Goal: Task Accomplishment & Management: Use online tool/utility

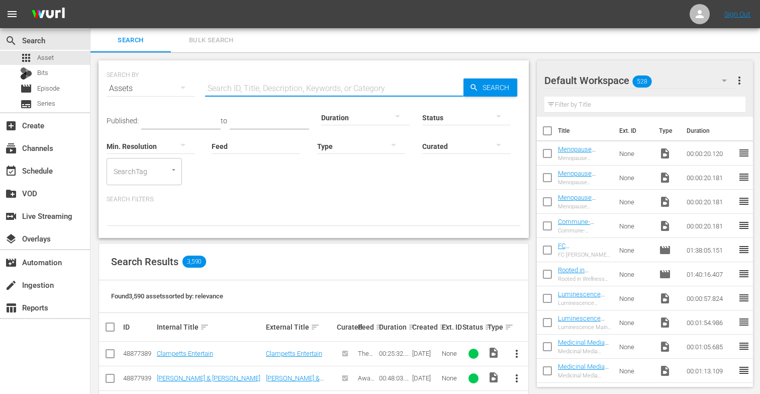
scroll to position [15, 0]
click at [255, 91] on input "text" at bounding box center [334, 88] width 258 height 24
paste input "Welcome to Navigating Perimenopause and Menopause"
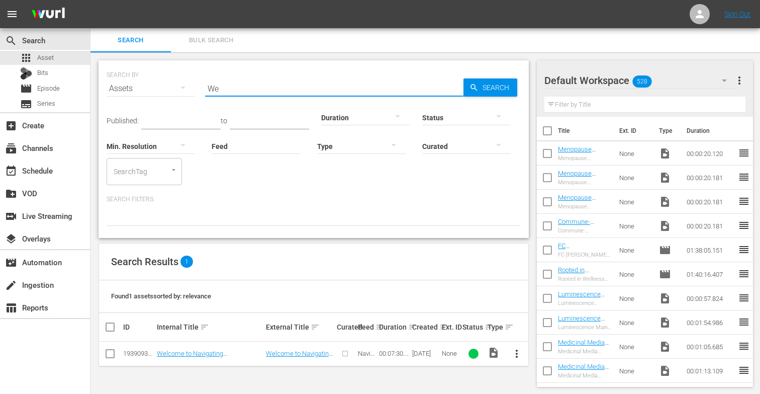
type input "W"
type input "M"
paste input "Myths About Perimenopause and Menopause"
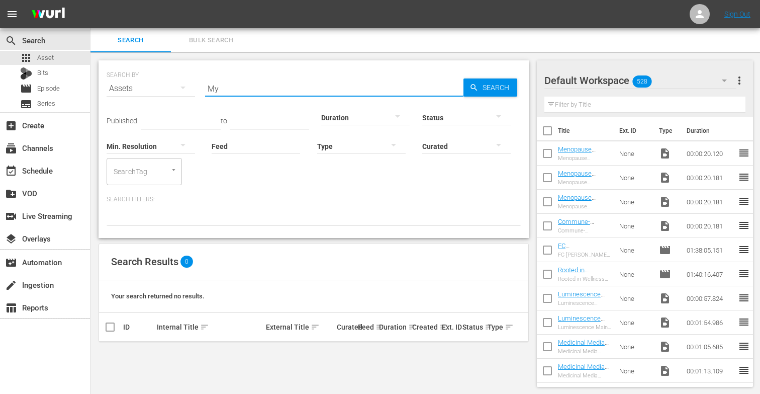
type input "M"
paste input "How Women's Hormones Work Together"
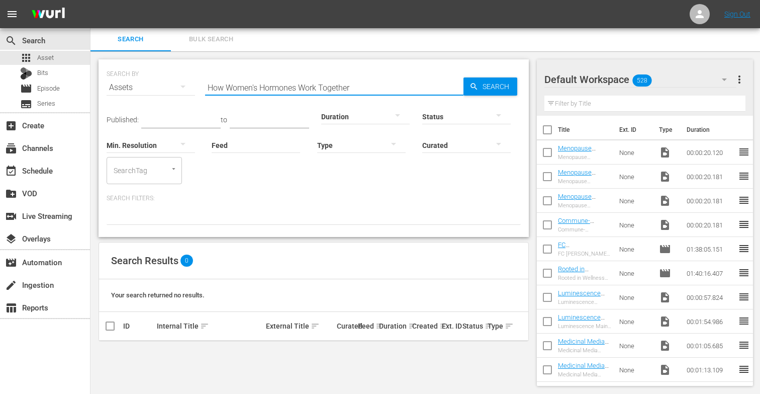
click at [364, 86] on input "How Women's Hormones Work Together" at bounding box center [334, 87] width 258 height 24
type input "H"
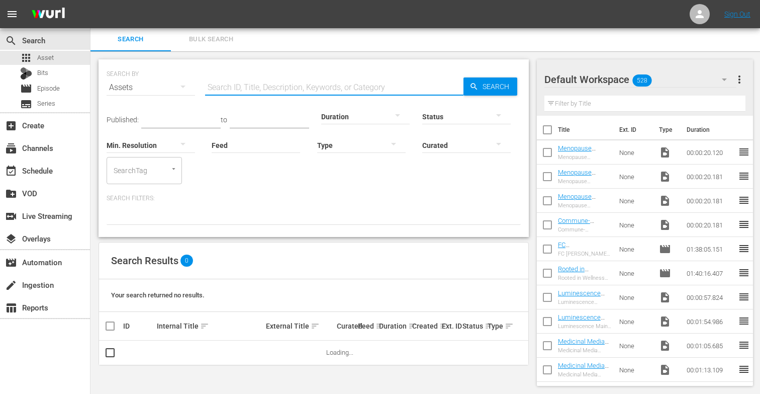
paste input "Hormonal Changes During Perimenopause and Menopause"
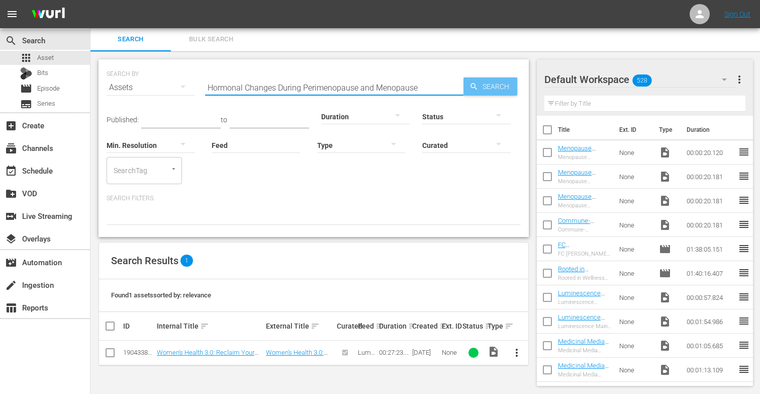
click at [490, 90] on span "Search" at bounding box center [498, 86] width 39 height 18
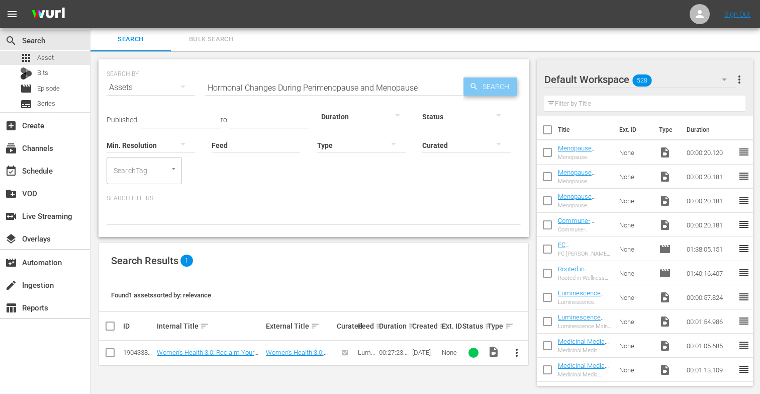
click at [477, 88] on icon "button" at bounding box center [474, 86] width 9 height 9
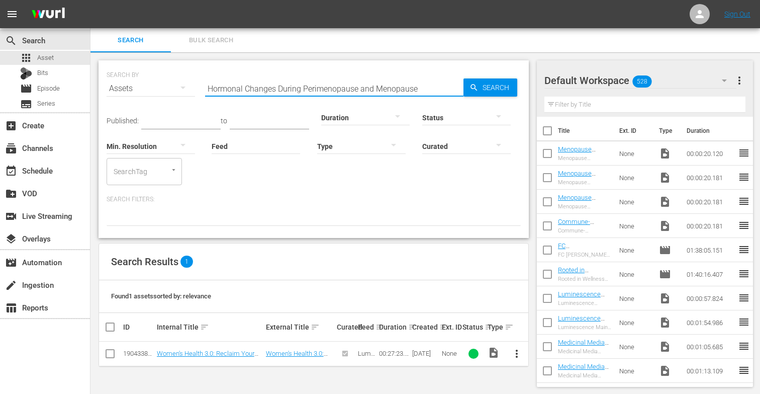
click at [427, 86] on input "Hormonal Changes During Perimenopause and Menopause" at bounding box center [334, 88] width 258 height 24
type input "H"
paste input "A Closer Look at the Transition from Perimenopause to Menopause"
type input "A"
paste input "Menopause and Metabolic Dysfunction"
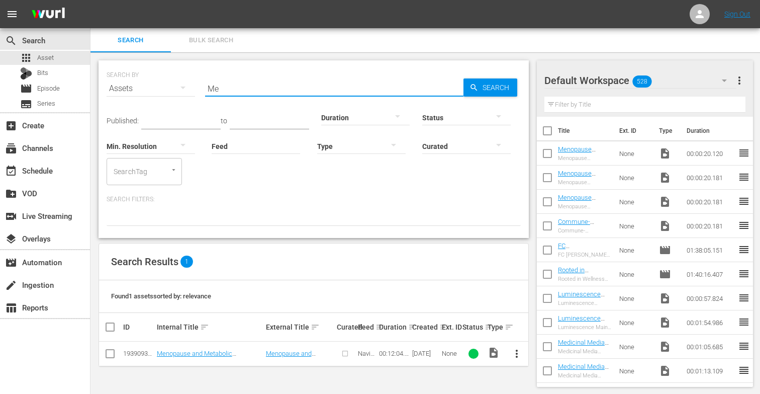
type input "M"
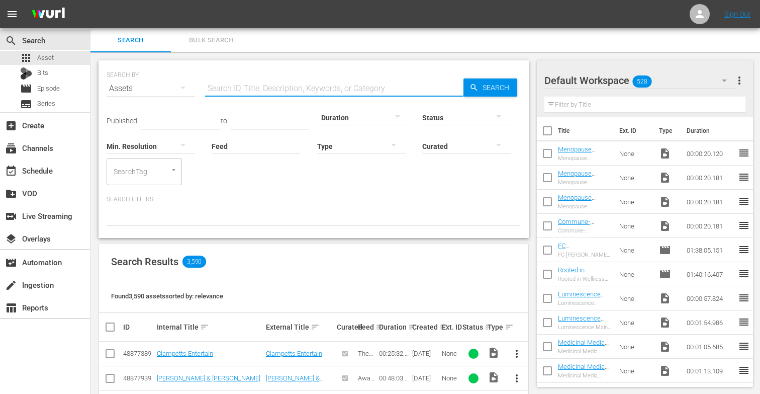
paste input "An Overview of Dr. [PERSON_NAME]'s 3-Step Protocol"
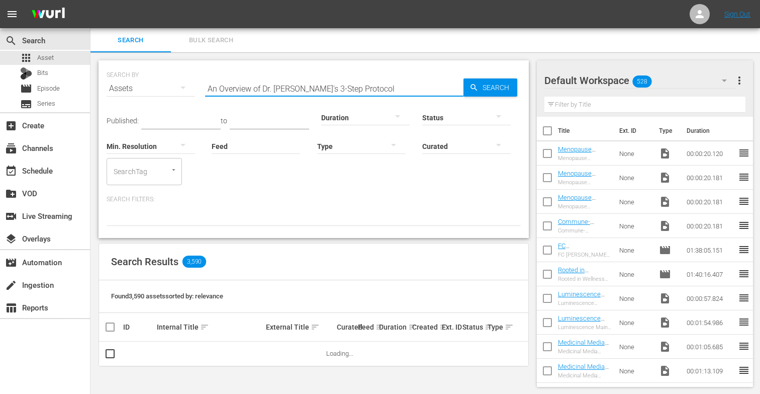
scroll to position [1, 0]
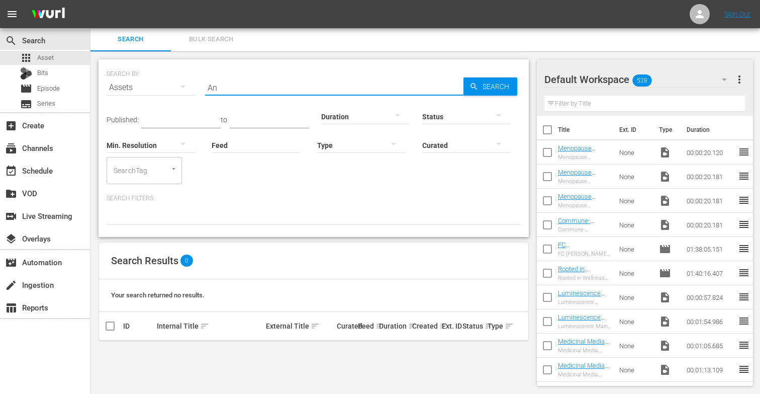
type input "A"
paste input "An Overview of the Gottfried Protocol"
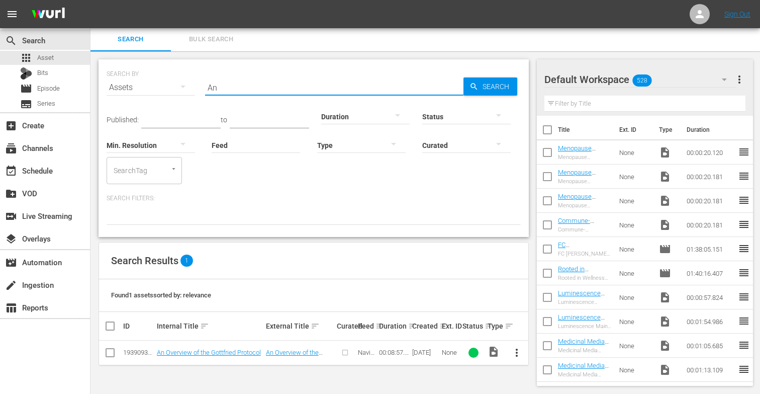
type input "A"
paste input "Important Baseline Measurements"
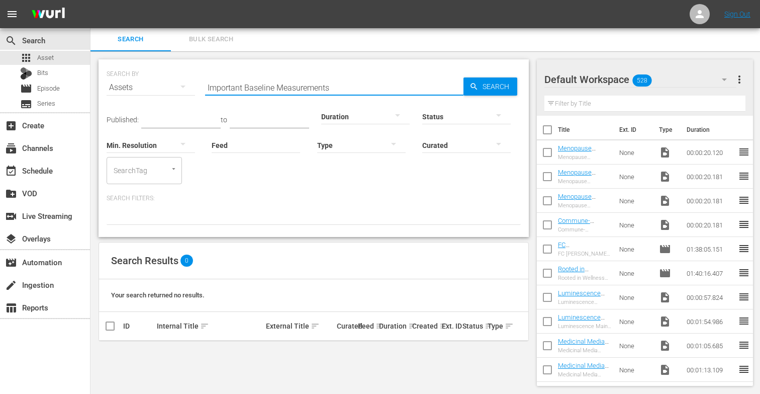
click at [245, 84] on input "Important Baseline Measurements" at bounding box center [334, 87] width 258 height 24
click at [336, 80] on input "important Baseline Measurements" at bounding box center [334, 87] width 258 height 24
click at [338, 83] on input "important Baseline Measurements" at bounding box center [334, 87] width 258 height 24
type input "i"
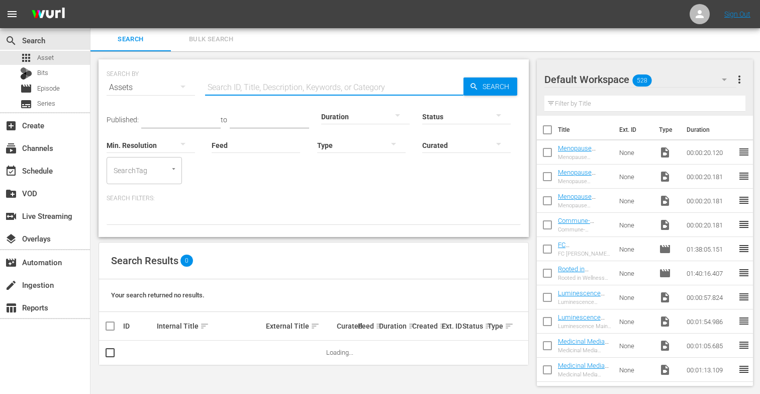
paste input "The Lifestyle Nutrients Women Need"
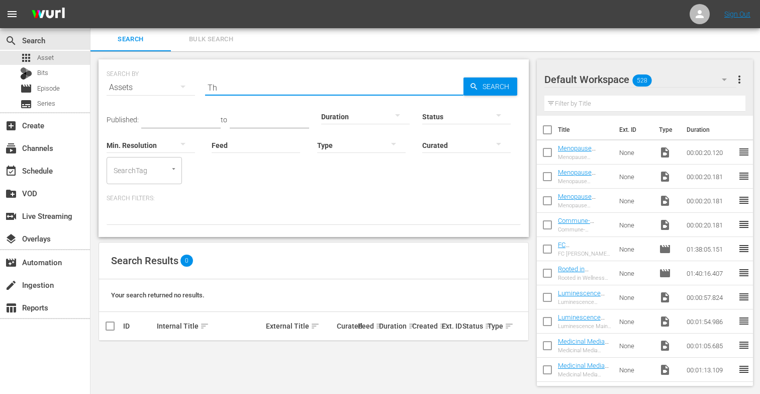
type input "T"
paste input "Mental Health and Stress in Women"
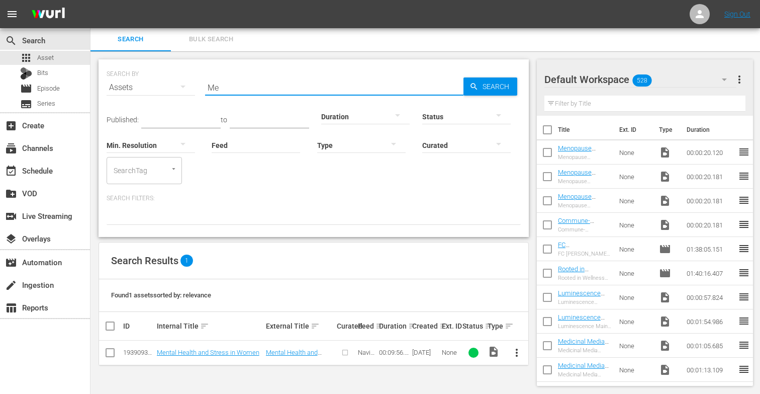
type input "M"
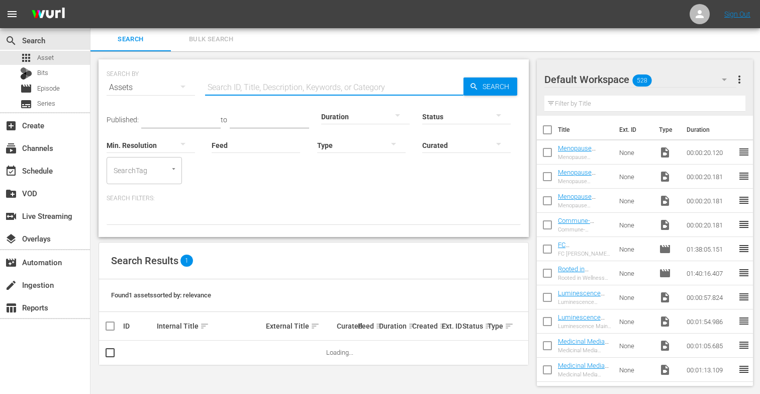
paste input "Exercise and Heart Rate Variability"
type input "E"
paste input "Botanical Therapies for Women"
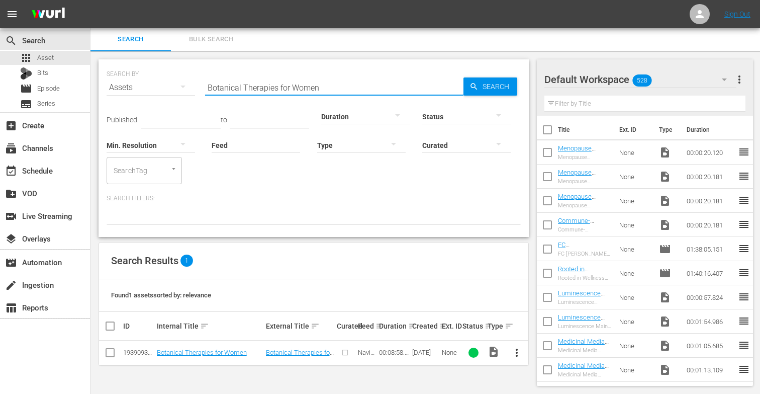
click at [340, 86] on input "Botanical Therapies for Women" at bounding box center [334, 87] width 258 height 24
type input "B"
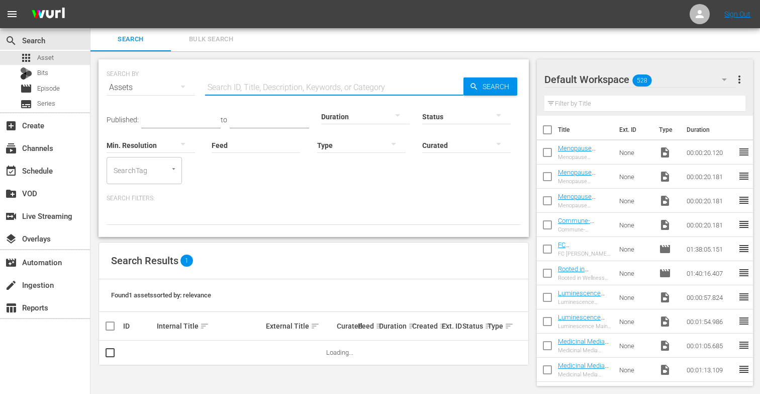
paste input "Bioidentical Hormones"
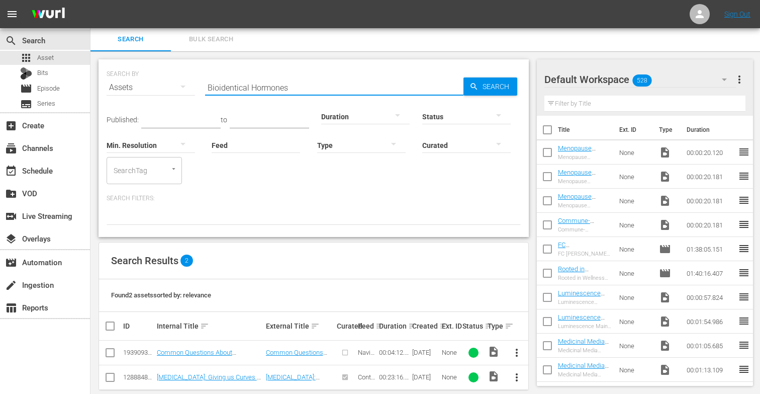
scroll to position [15, 0]
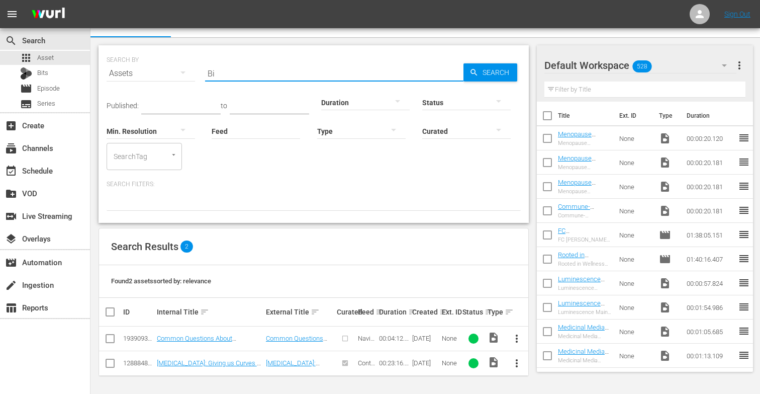
type input "B"
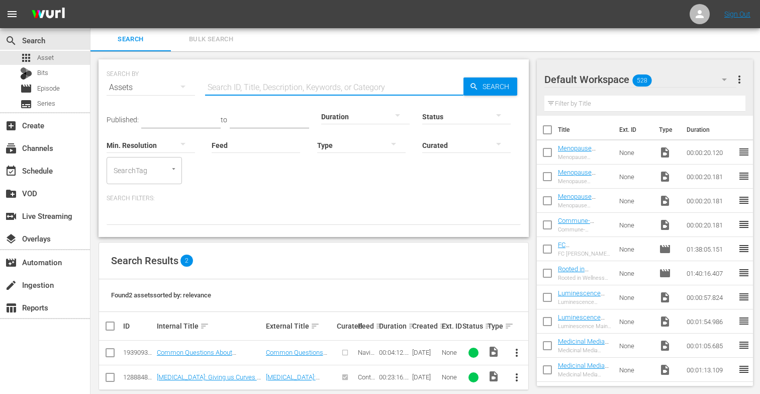
paste input "The Root Causes of Symptoms & Their Solutions"
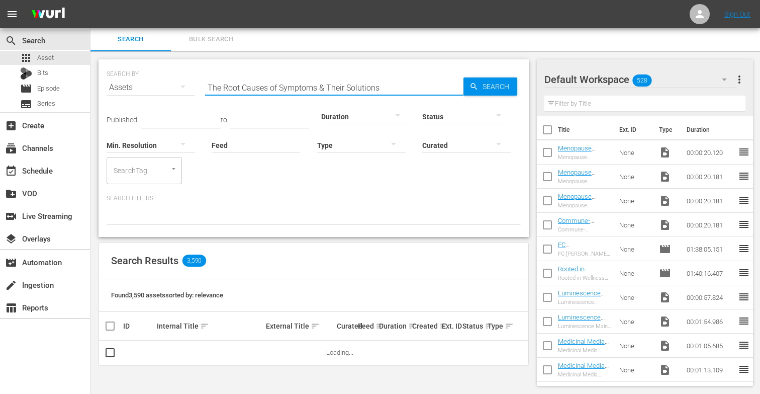
scroll to position [1, 0]
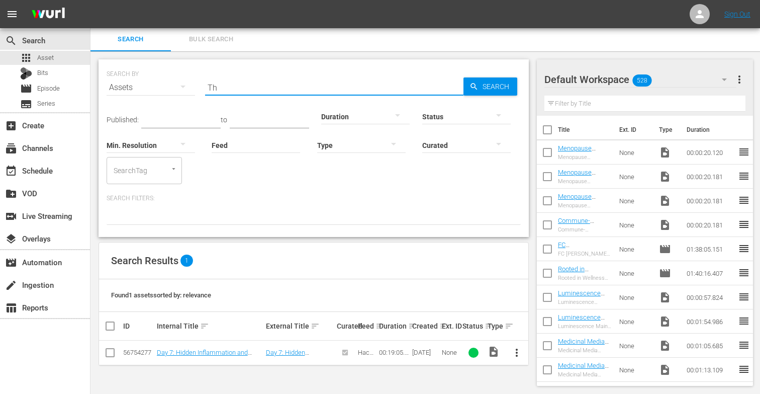
type input "T"
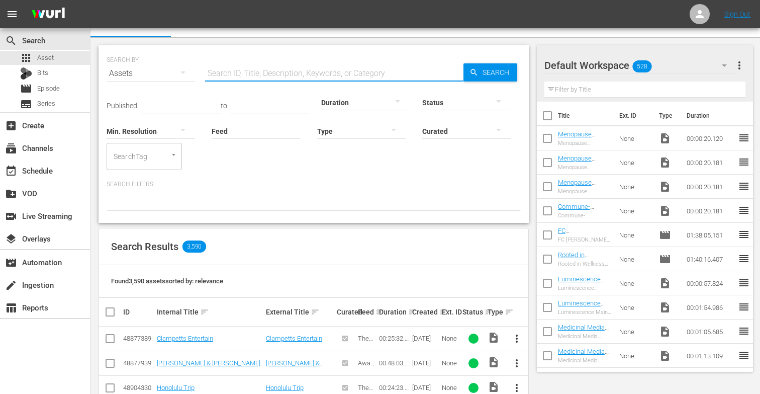
paste input "Slower Metabolism & Brain Health"
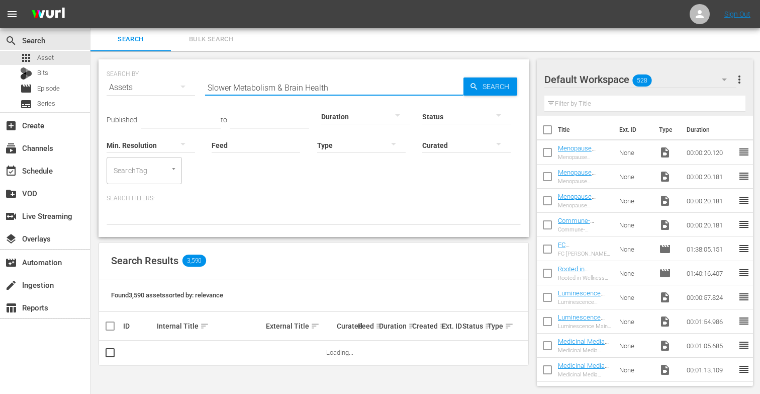
scroll to position [1, 0]
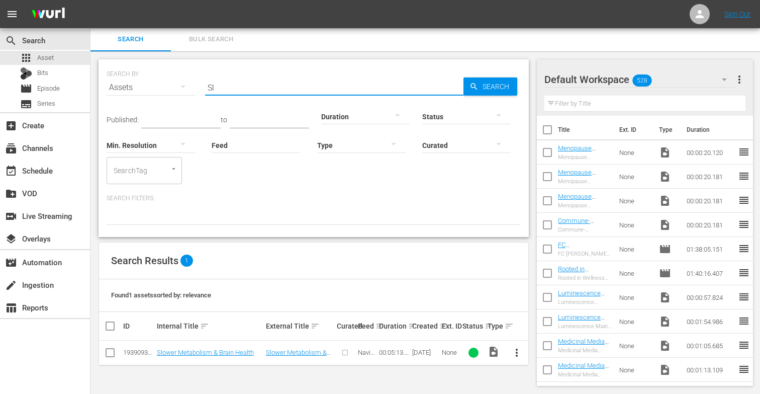
type input "S"
paste input "[MEDICAL_DATA] & Night Sweats"
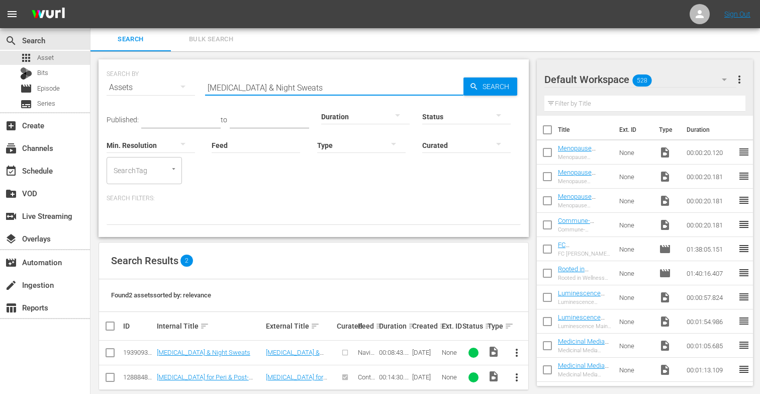
scroll to position [15, 0]
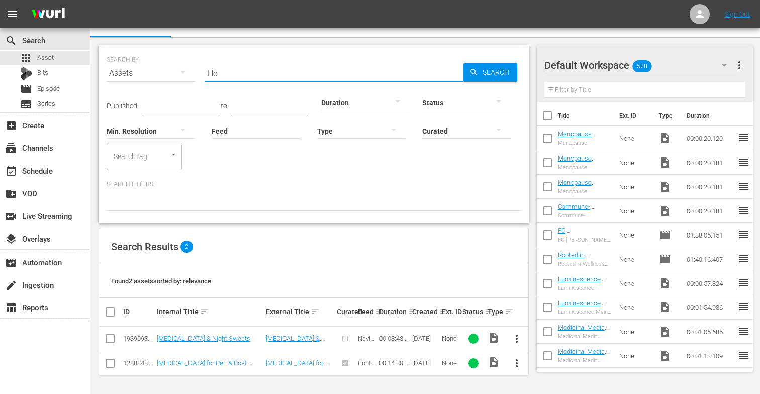
type input "H"
paste input "Women and the Importance of Good Sleep"
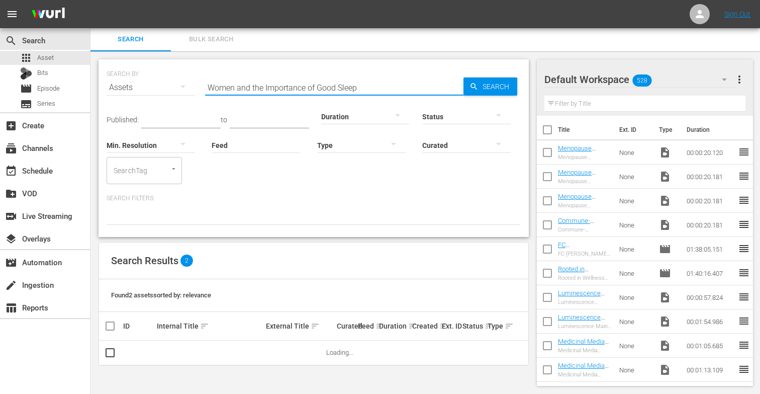
scroll to position [1, 0]
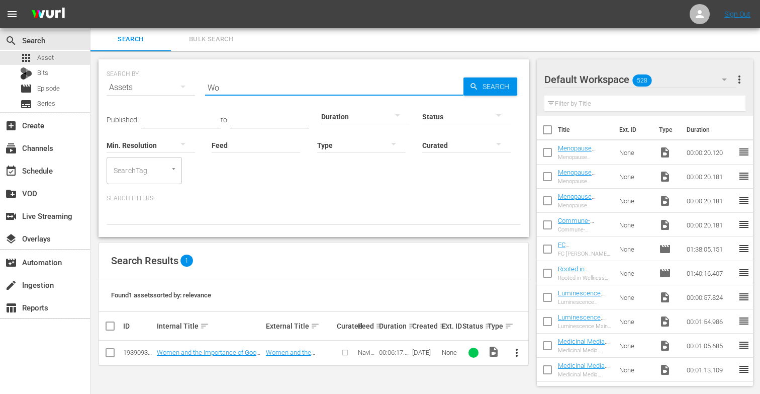
type input "W"
paste input "Women, Menopause, and Libidio"
type input "W"
paste input "Coffee, Alcohol, and Women’s Gut Health"
type input "C"
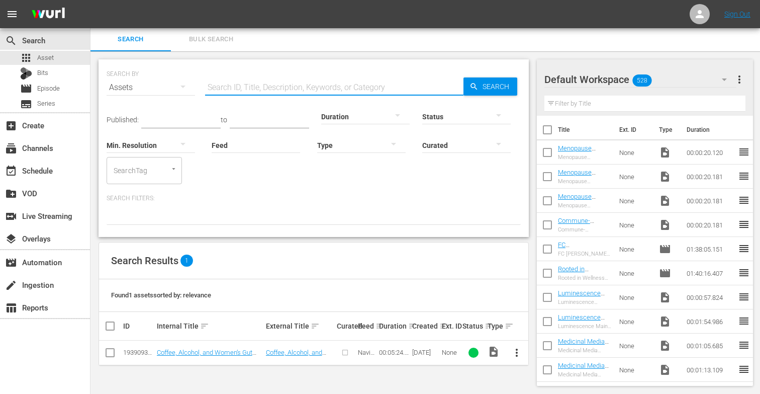
paste input "Womens’ Moods and Hormones"
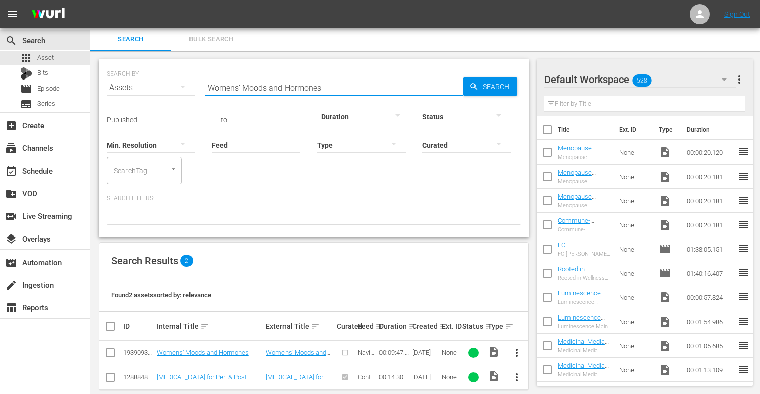
scroll to position [15, 0]
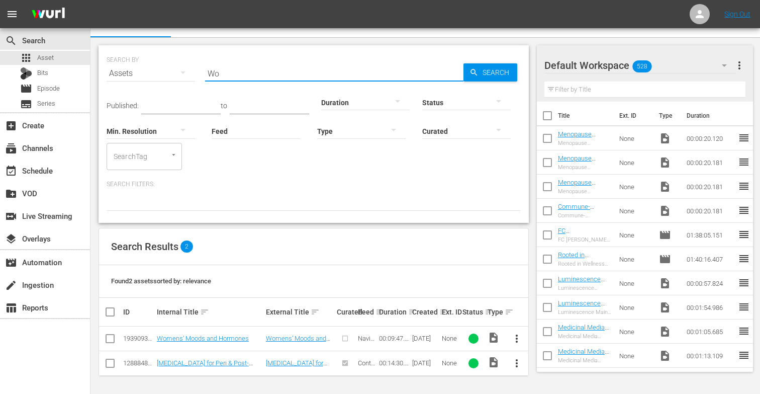
type input "W"
paste input "Thank You from [PERSON_NAME]"
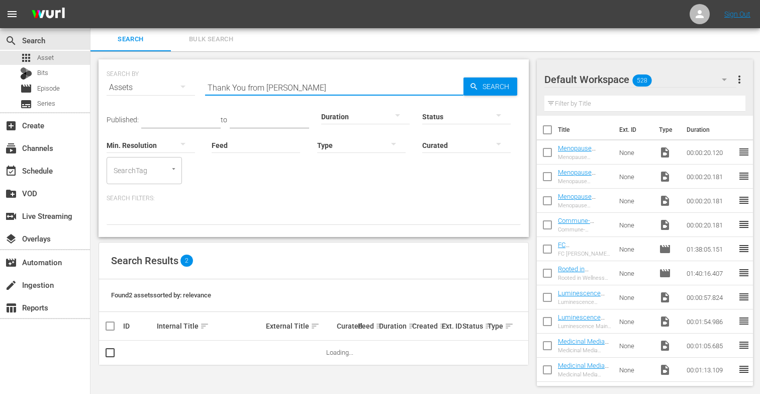
scroll to position [1, 0]
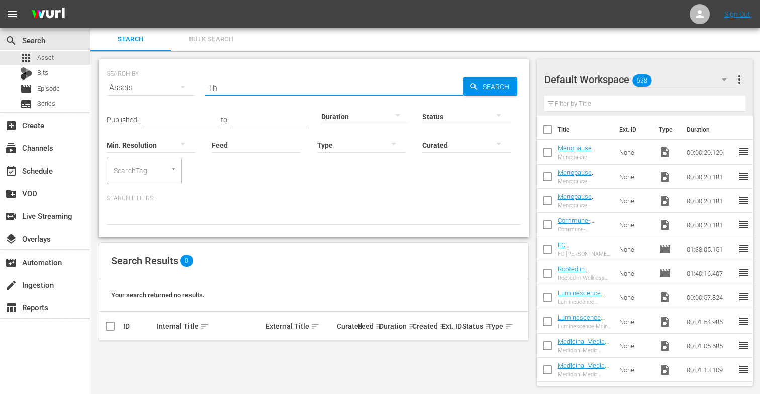
type input "T"
paste input "Myths About Perimenopause and Menopause"
type input "M"
paste input "How Women's Hormones Work Together"
type input "H"
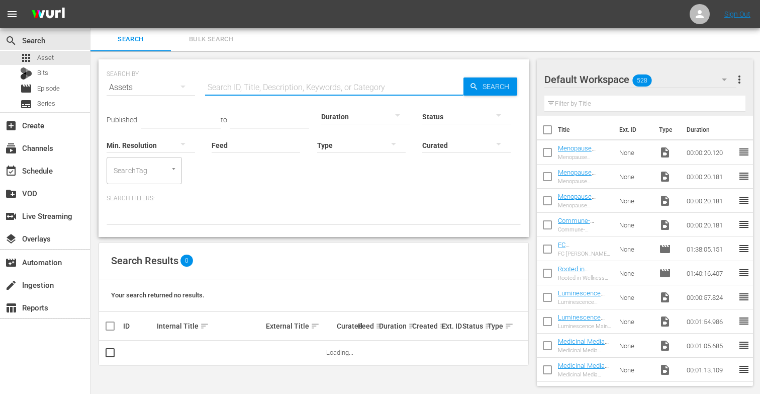
paste input "Hormonal Changes During Perimenopause and Menopause"
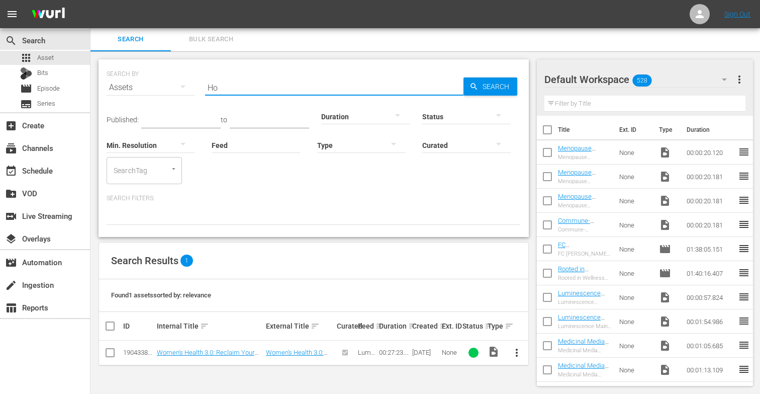
type input "H"
paste input "A Closer Look at the Transition from Perimenopause to Menopause"
type input "A"
type input "M"
paste input "An Overview of the Gottfried Protocol"
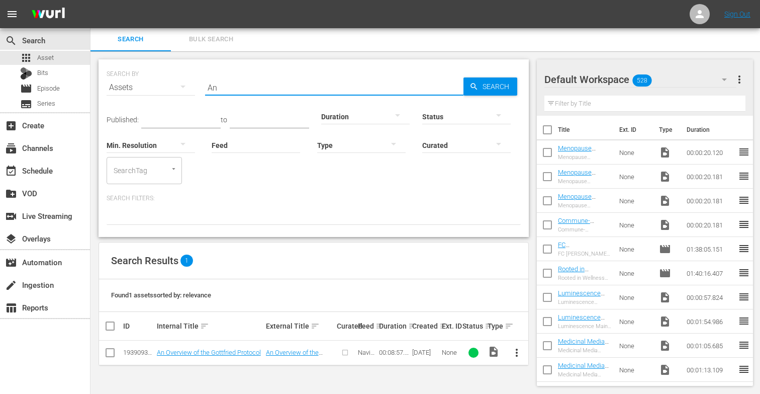
type input "A"
paste input "Important Baseline Measurements"
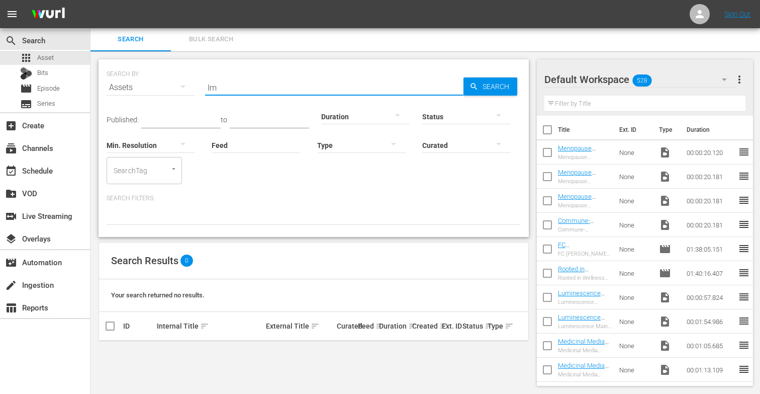
type input "I"
paste input "The Lifestyle Nutrients Women Need"
click at [252, 86] on input "The Lifestyle Nutrients Women Need" at bounding box center [334, 87] width 258 height 24
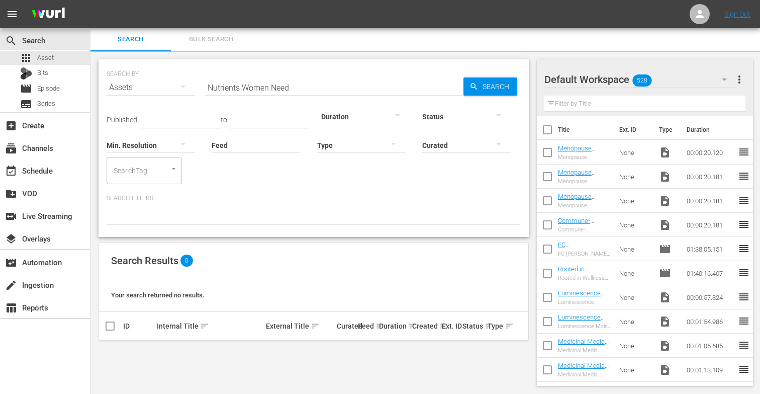
scroll to position [0, 0]
click at [228, 83] on input "Nutrients Women Need" at bounding box center [334, 87] width 258 height 24
paste input "The Lifestyle Nutrients Women Need"
paste input "Mental Health and Stress in Women"
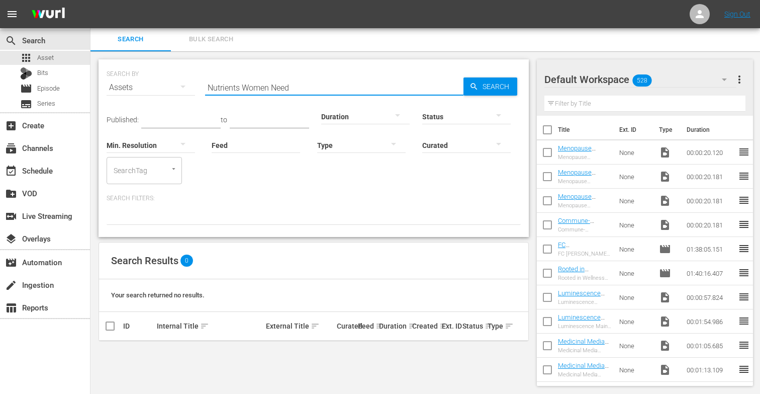
paste input "Exercise and Heart Rate Variability"
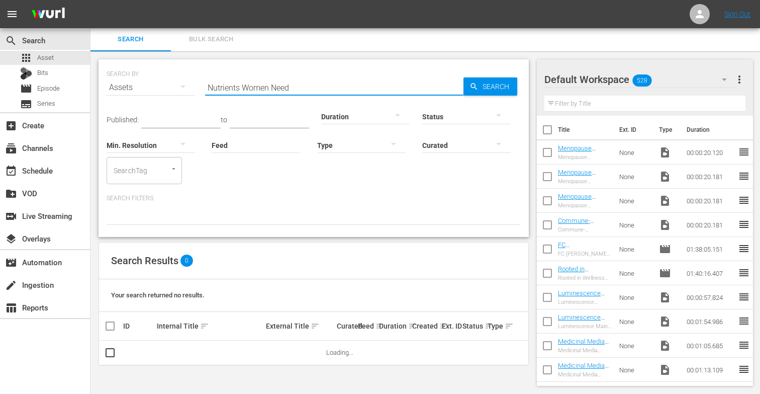
paste input "Botanical Therapies for Women"
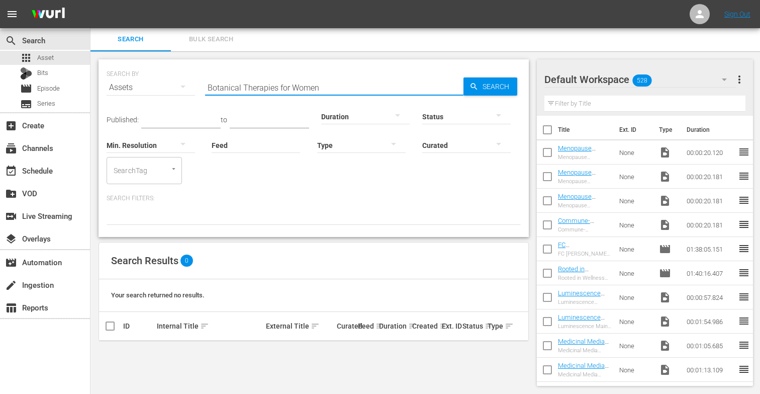
type input "Botanical Therapies for Women Nutrients Women Need"
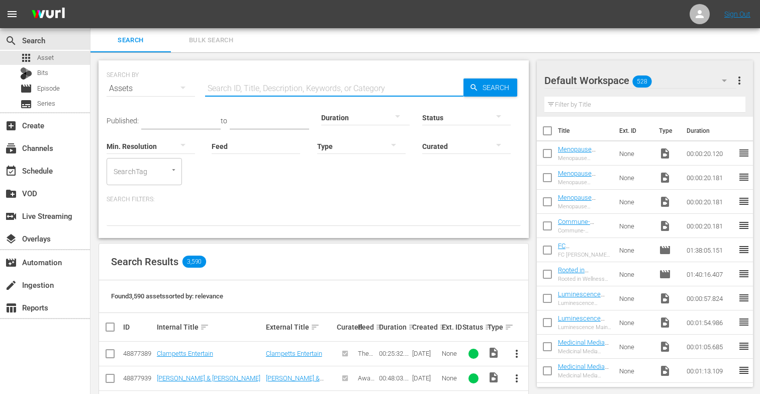
click at [229, 87] on input "text" at bounding box center [334, 88] width 258 height 24
paste input "Botanical Therapies for Women"
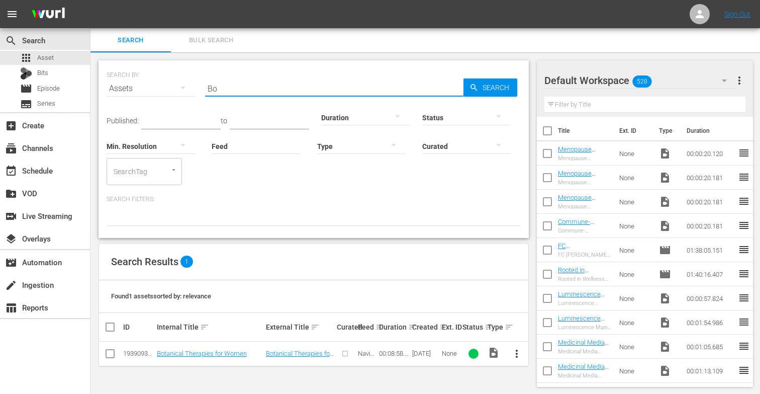
type input "B"
paste input "Bioidentical Hormones"
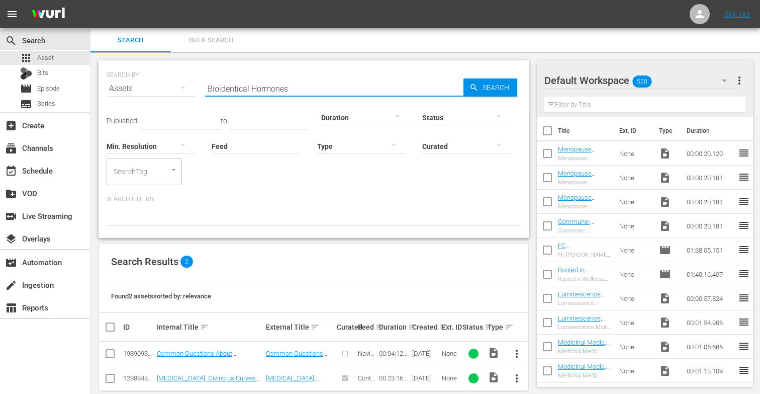
scroll to position [15, 0]
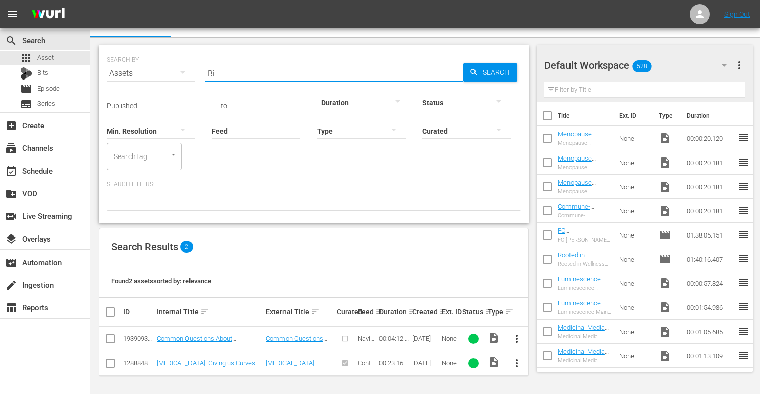
type input "B"
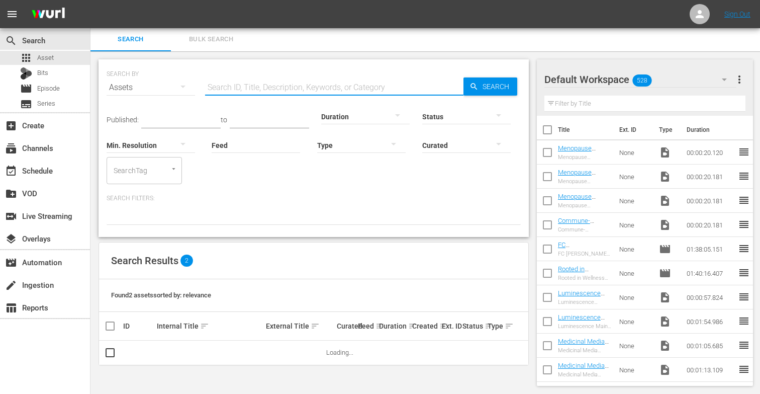
scroll to position [1, 0]
paste input "The Root Causes of Symptoms & Their Solutions"
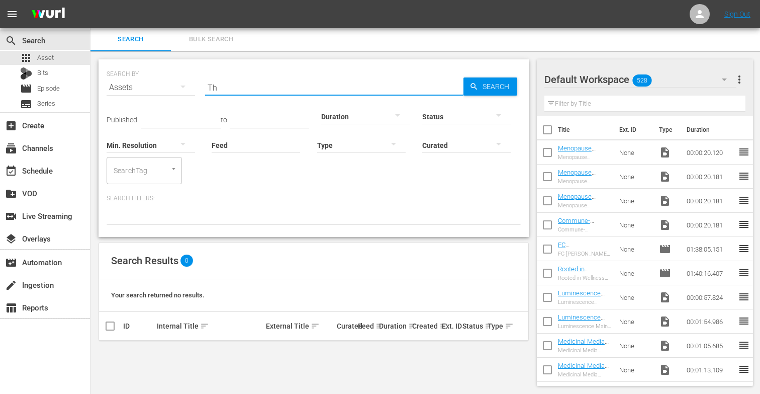
type input "T"
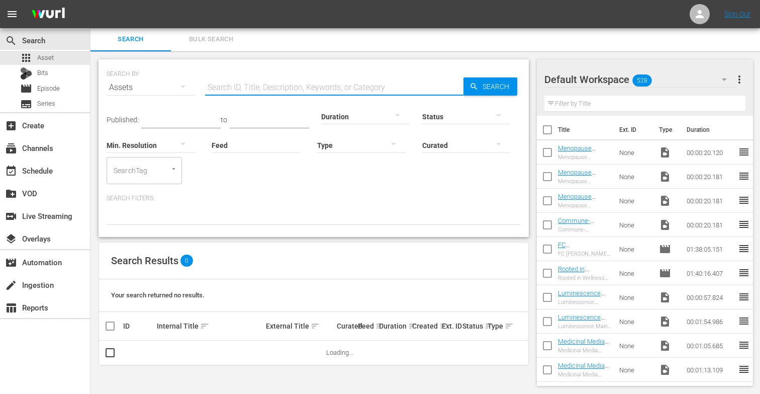
paste input "Slower Metabolism & Brain Health"
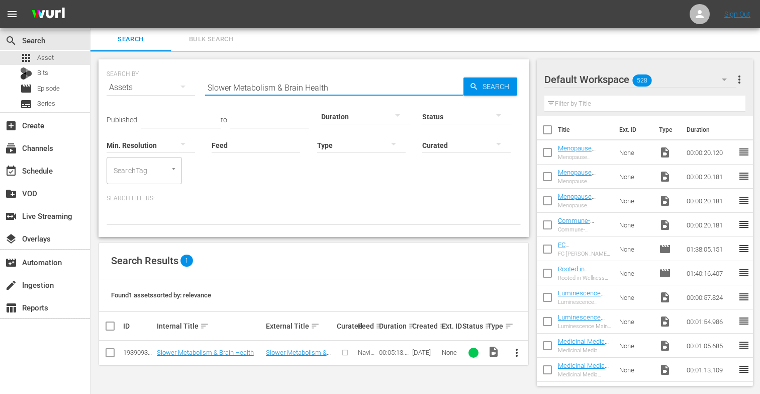
type input "Slower Metabolism & Brain Health"
click at [54, 101] on span "Series" at bounding box center [46, 104] width 18 height 10
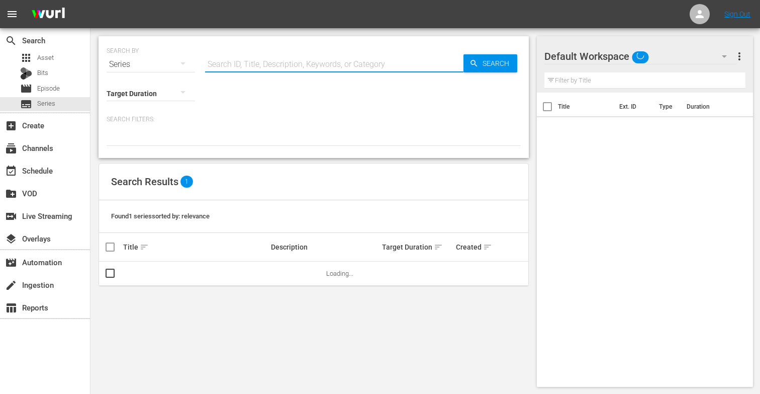
click at [220, 72] on input "text" at bounding box center [334, 64] width 258 height 24
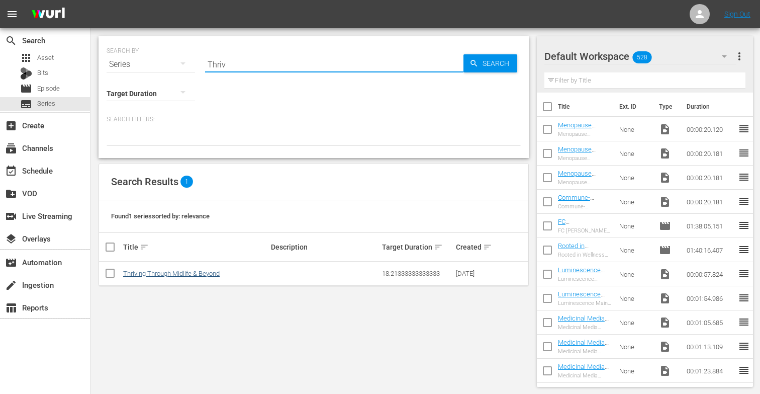
type input "Thriv"
click at [182, 272] on link "Thriving Through Midlife & Beyond" at bounding box center [171, 273] width 97 height 8
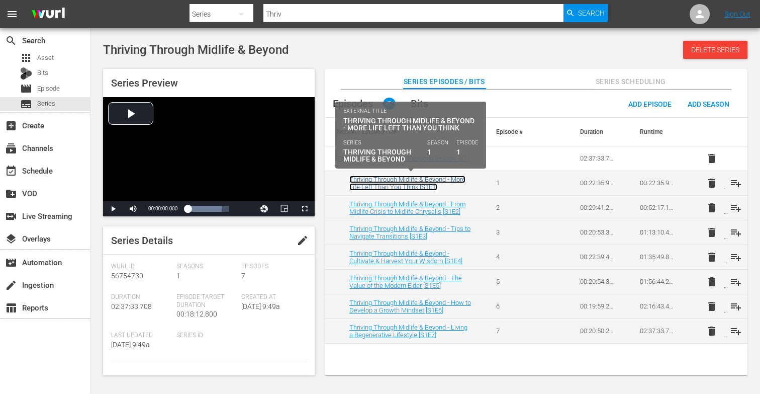
click at [392, 177] on link "Thriving Through Midlife & Beyond - More Life Left Than You Think [S1E1]" at bounding box center [407, 182] width 116 height 15
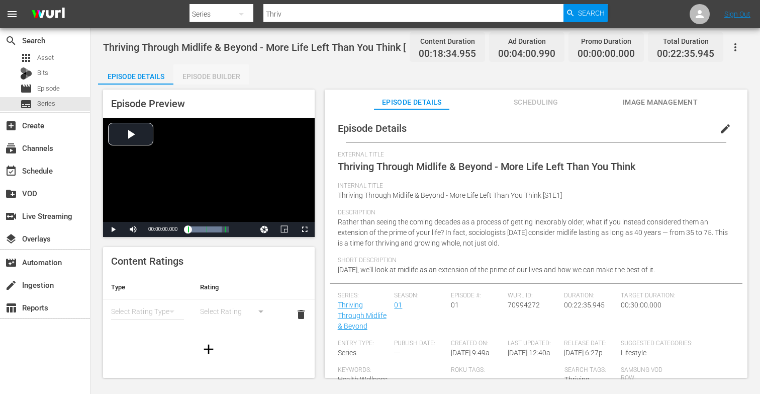
click at [211, 78] on div "Episode Builder" at bounding box center [210, 76] width 75 height 24
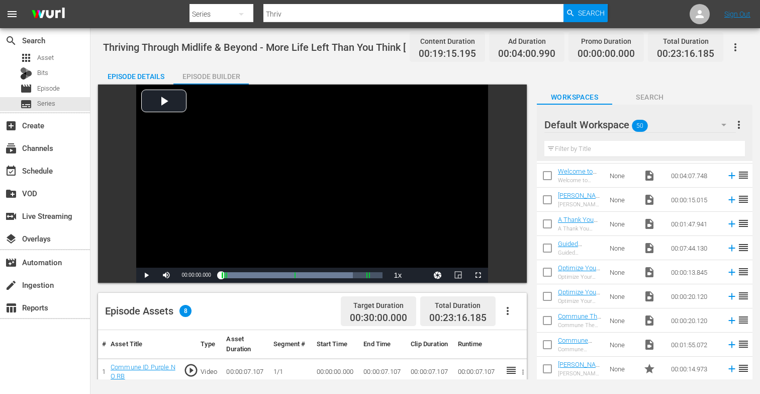
scroll to position [405, 0]
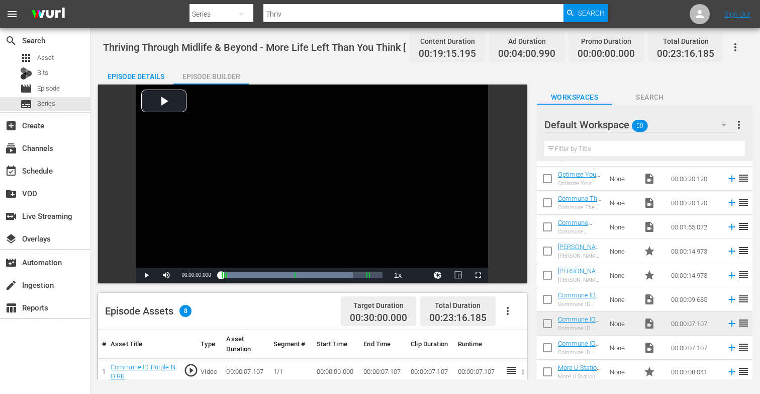
click at [372, 66] on div "Episode Details Episode Builder Episode Preview Video Player is loading. Play V…" at bounding box center [425, 356] width 655 height 584
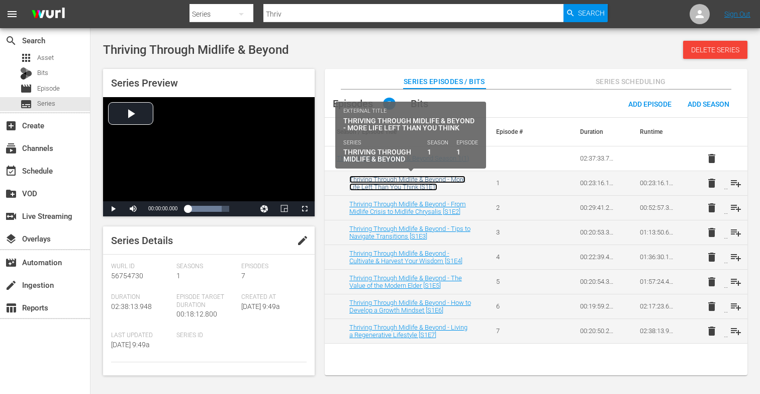
click at [394, 189] on link "Thriving Through Midlife & Beyond - More Life Left Than You Think [S1E1]" at bounding box center [407, 182] width 116 height 15
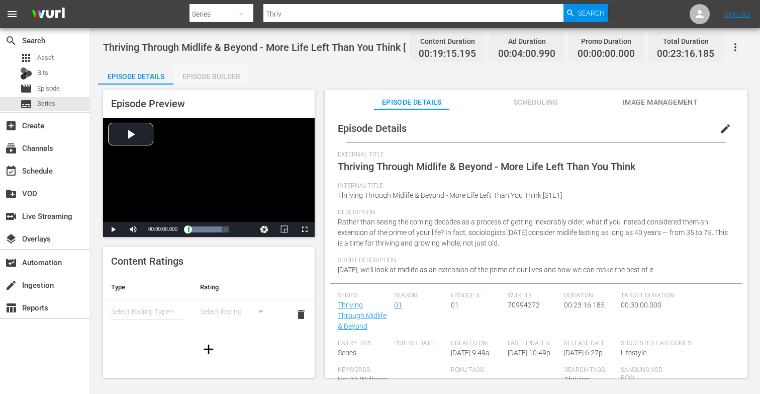
click at [224, 75] on div "Episode Builder" at bounding box center [210, 76] width 75 height 24
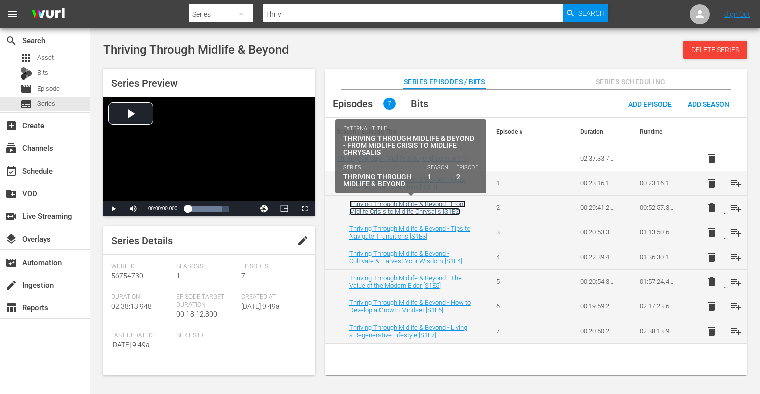
click at [411, 208] on link "Thriving Through Midlife & Beyond - From Midlife Crisis to Midlife Chrysalis [S…" at bounding box center [407, 207] width 117 height 15
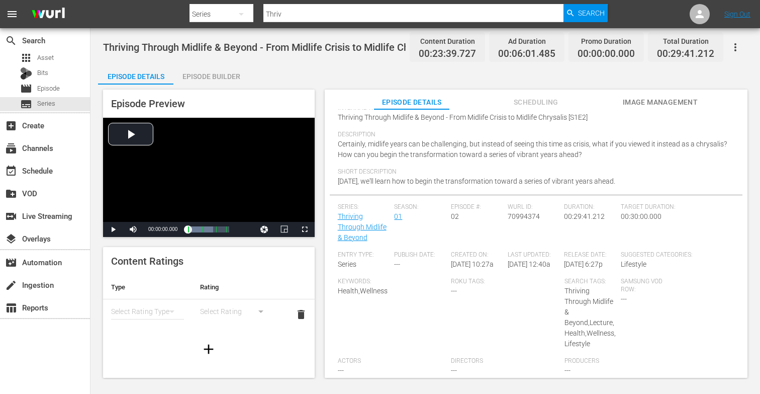
scroll to position [80, 0]
click at [220, 74] on div "Episode Builder" at bounding box center [210, 76] width 75 height 24
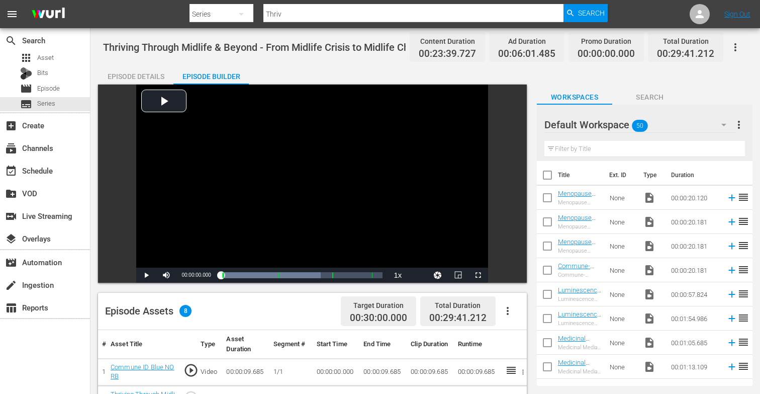
click at [157, 76] on div "Episode Details" at bounding box center [135, 76] width 75 height 24
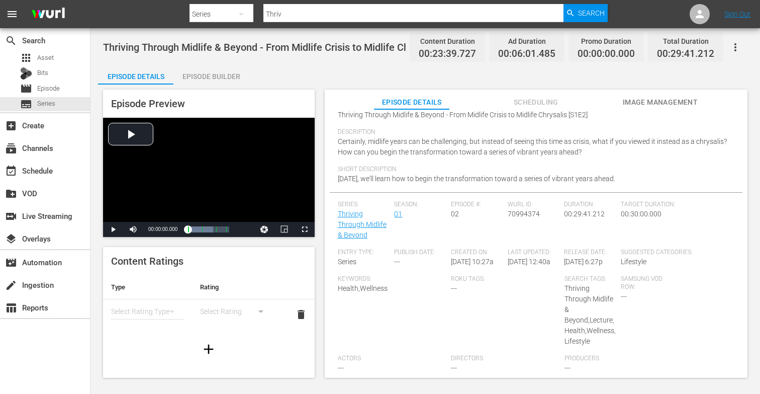
click at [222, 78] on div "Episode Builder" at bounding box center [210, 76] width 75 height 24
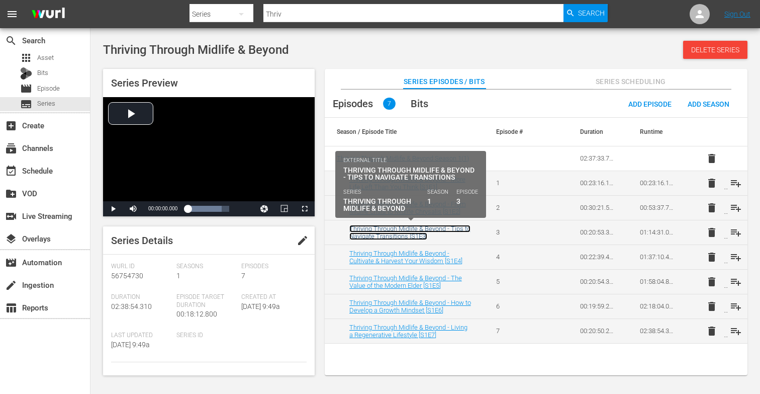
click at [398, 233] on link "Thriving Through Midlife & Beyond - Tips to Navigate Transitions [S1E3]" at bounding box center [409, 232] width 121 height 15
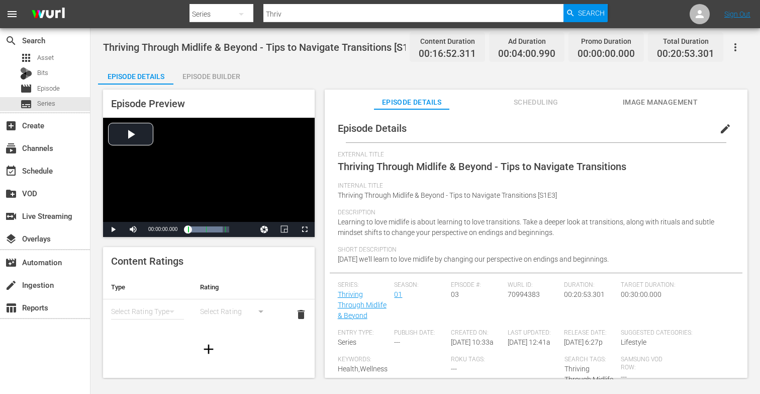
click at [232, 80] on div "Episode Builder" at bounding box center [210, 76] width 75 height 24
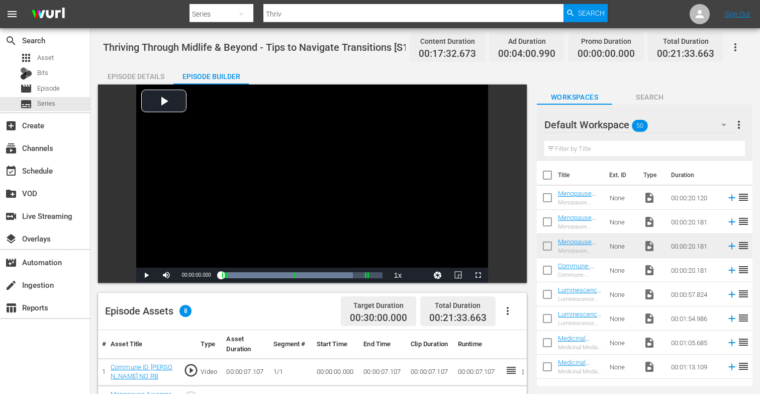
click at [148, 75] on div "Episode Details" at bounding box center [135, 76] width 75 height 24
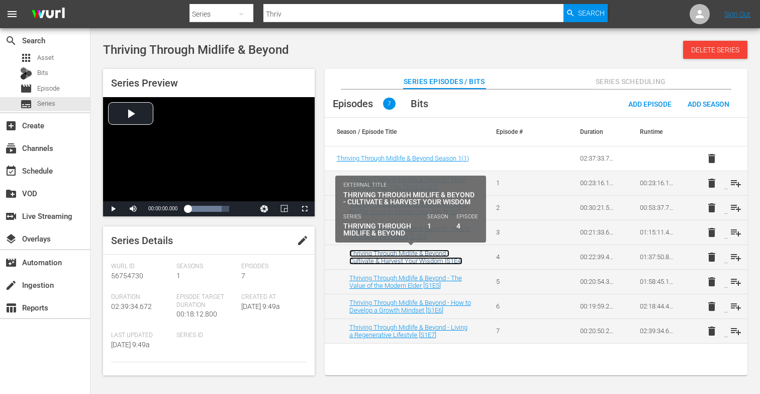
click at [413, 255] on link "Thriving Through Midlife & Beyond - Cultivate & Harvest Your Wisdom [S1E4]" at bounding box center [405, 256] width 113 height 15
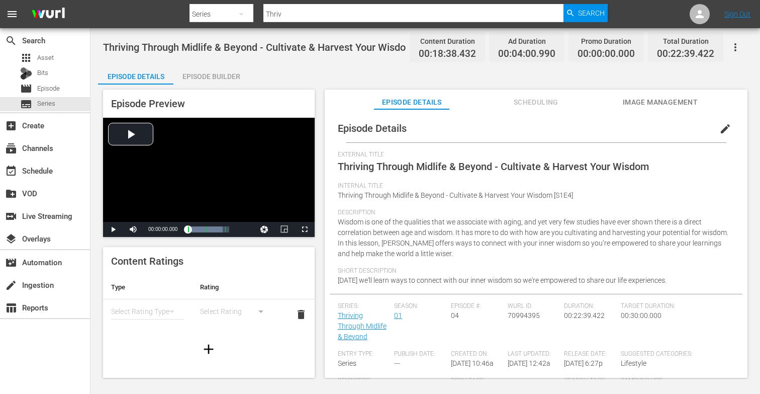
click at [213, 78] on div "Episode Builder" at bounding box center [210, 76] width 75 height 24
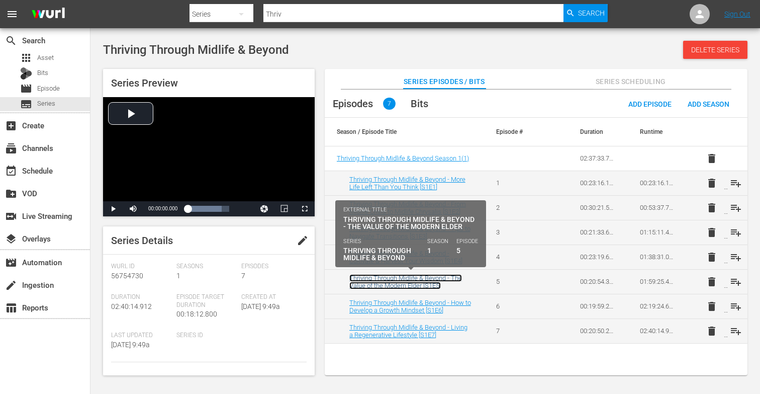
click at [413, 282] on link "Thriving Through Midlife & Beyond - The Value of the Modern Elder [S1E5]" at bounding box center [405, 281] width 113 height 15
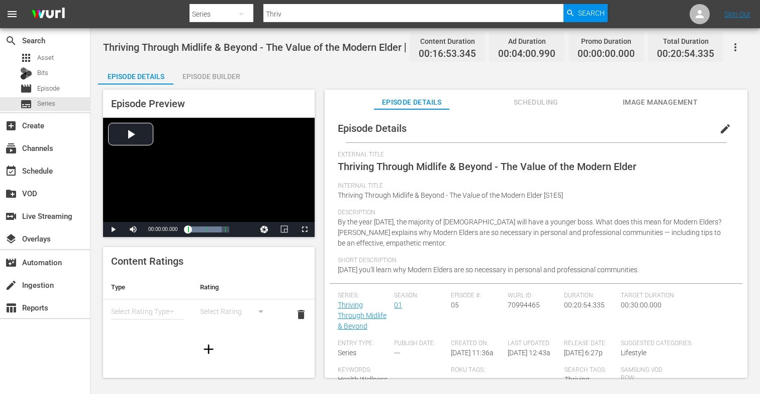
click at [229, 78] on div "Episode Builder" at bounding box center [210, 76] width 75 height 24
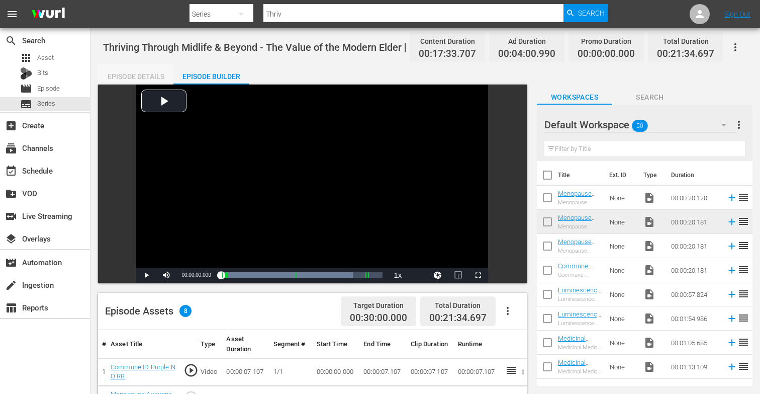
click at [140, 72] on div "Episode Details" at bounding box center [135, 76] width 75 height 24
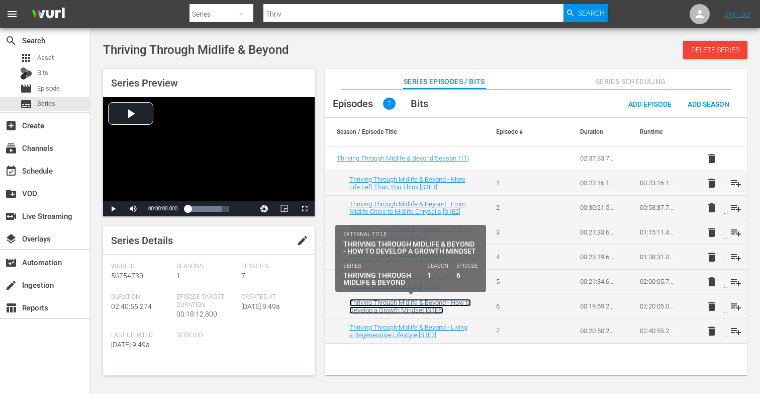
click at [405, 311] on link "Thriving Through Midlife & Beyond - How to Develop a Growth Mindset [S1E6]" at bounding box center [410, 306] width 122 height 15
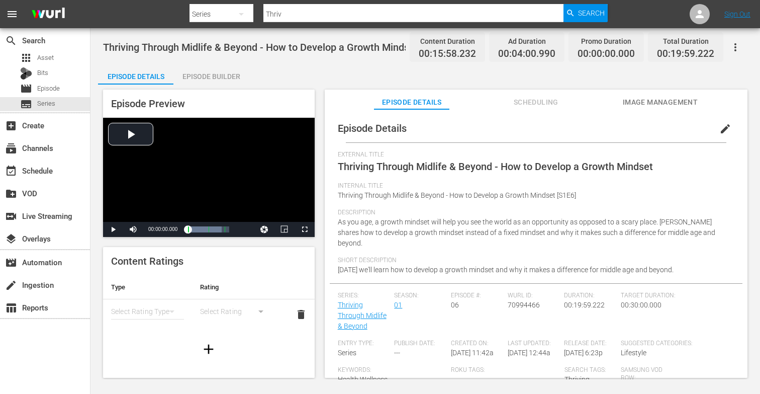
click at [235, 76] on div "Episode Builder" at bounding box center [210, 76] width 75 height 24
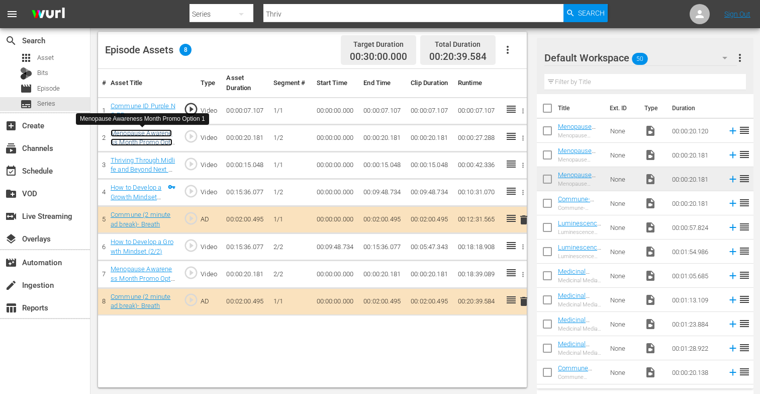
scroll to position [261, 0]
click at [160, 141] on link "Menopause Awareness Month Promo Option 1" at bounding box center [142, 142] width 62 height 26
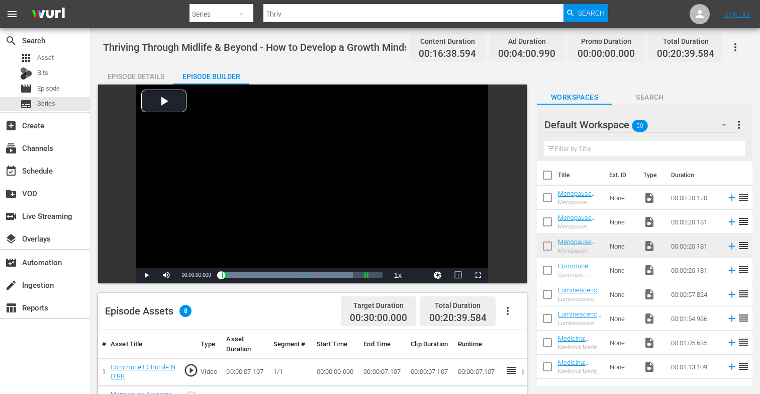
click at [129, 74] on div "Episode Details" at bounding box center [135, 76] width 75 height 24
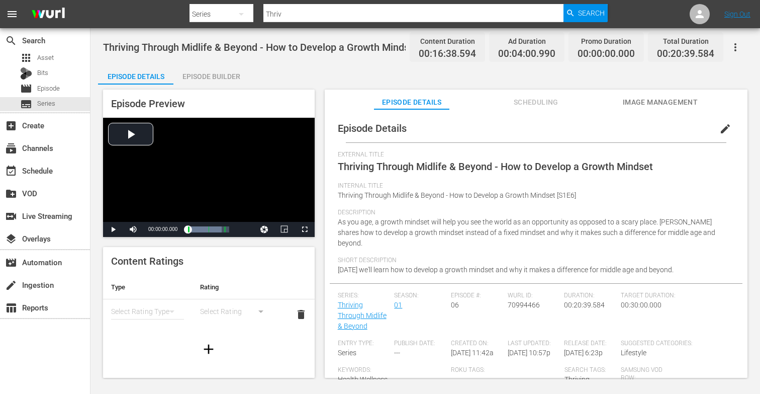
click at [217, 73] on div "Episode Builder" at bounding box center [210, 76] width 75 height 24
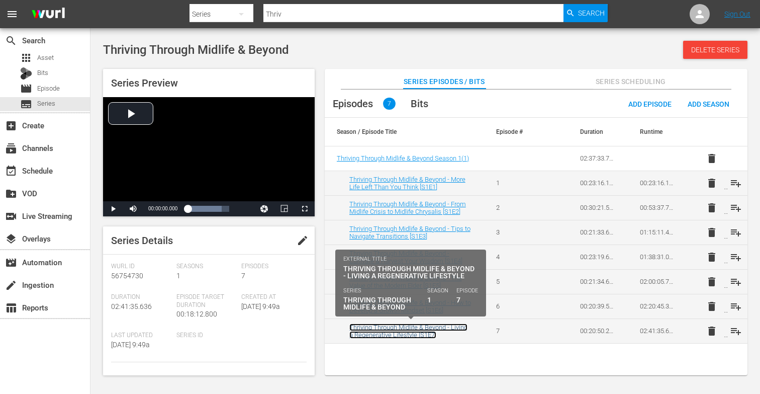
click at [406, 332] on link "Thriving Through Midlife & Beyond - Living a Regenerative Lifestyle [S1E7]" at bounding box center [408, 330] width 118 height 15
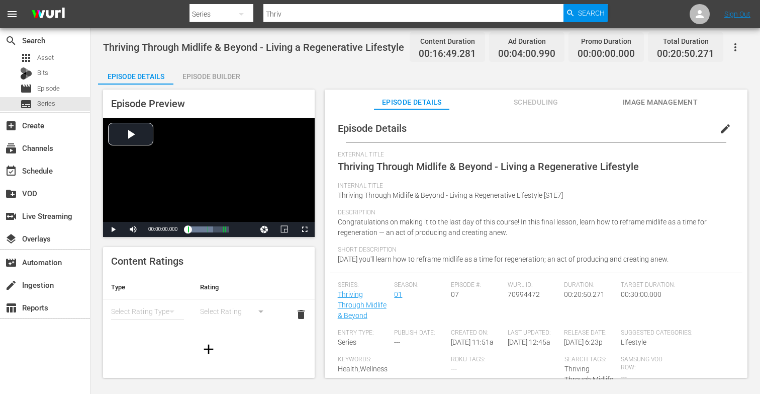
click at [204, 78] on div "Episode Builder" at bounding box center [210, 76] width 75 height 24
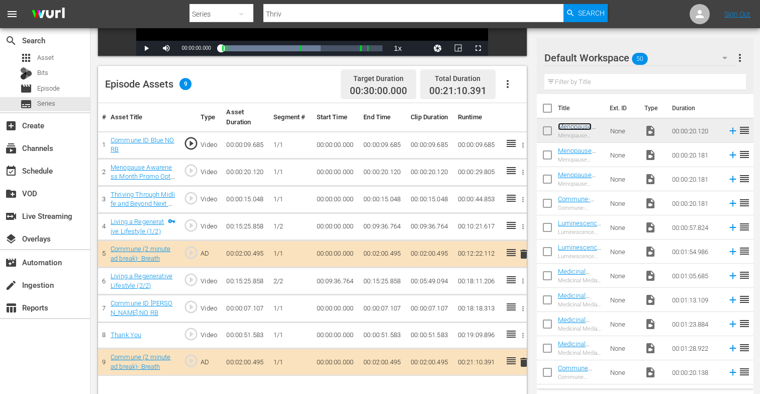
scroll to position [261, 0]
